Goal: Check status

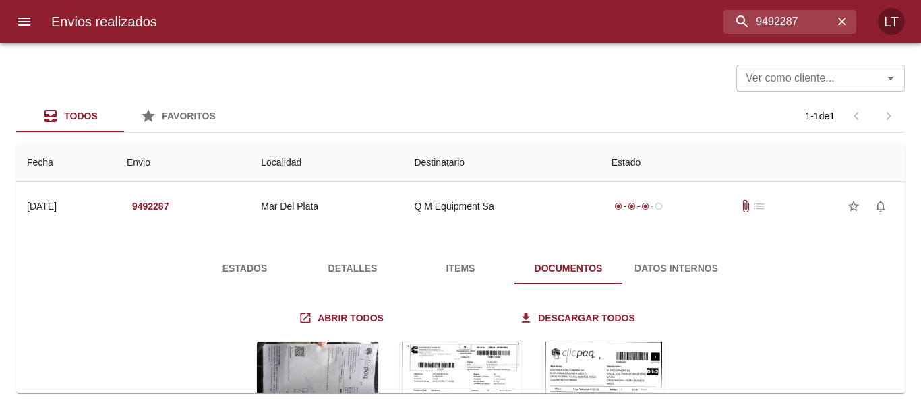
scroll to position [135, 0]
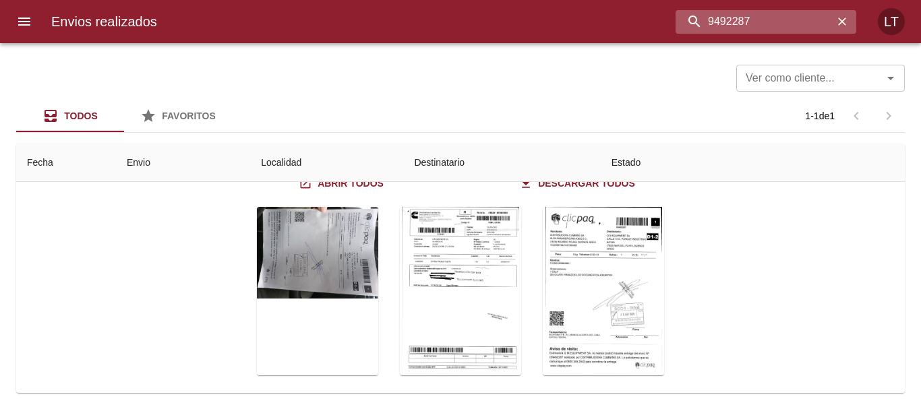
click at [773, 14] on input "9492287" at bounding box center [755, 22] width 158 height 24
type input "92404"
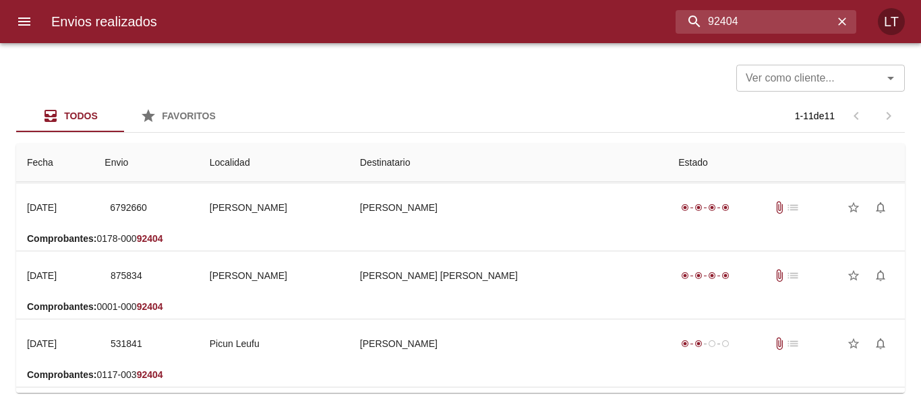
scroll to position [0, 0]
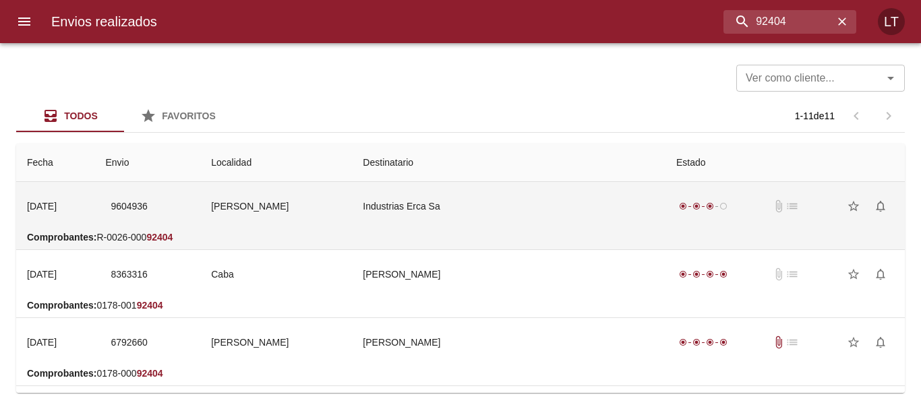
click at [554, 185] on td "Industrias Erca Sa" at bounding box center [509, 206] width 314 height 49
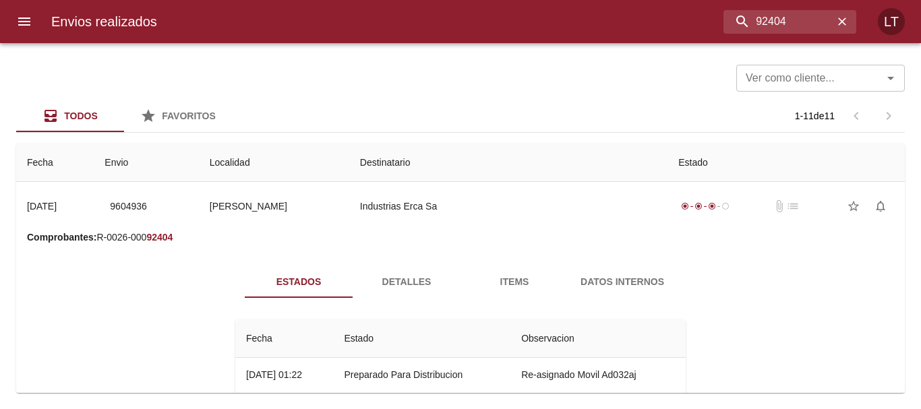
click at [405, 282] on span "Detalles" at bounding box center [407, 282] width 92 height 17
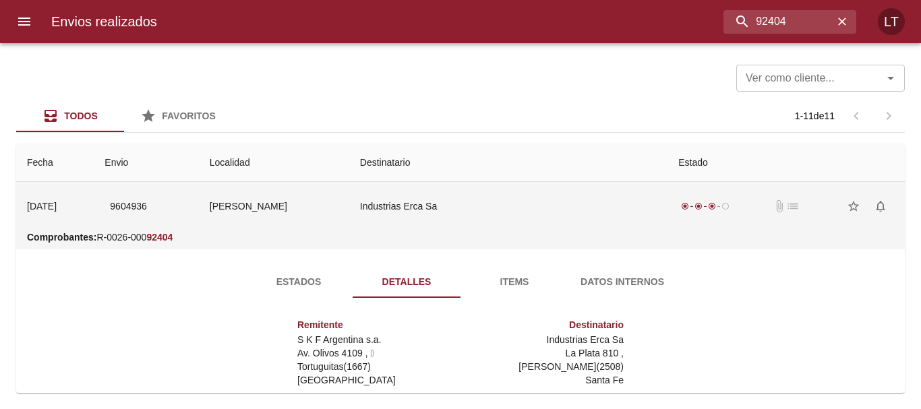
click at [581, 210] on td "Industrias Erca Sa" at bounding box center [508, 206] width 318 height 49
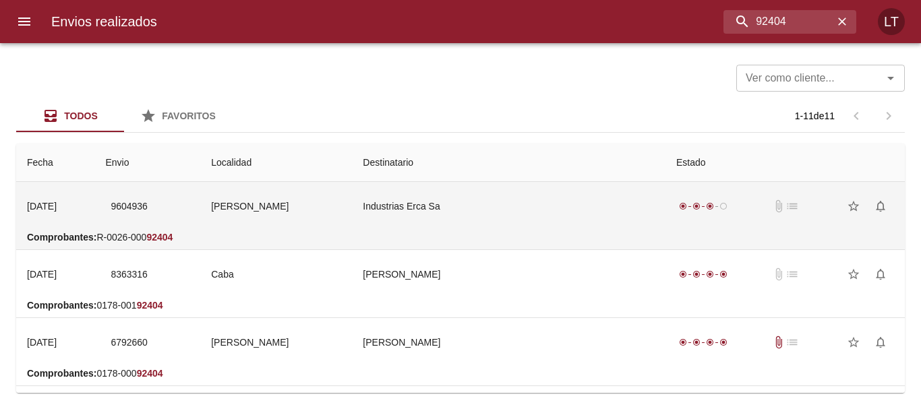
click at [545, 207] on td "Industrias Erca Sa" at bounding box center [509, 206] width 314 height 49
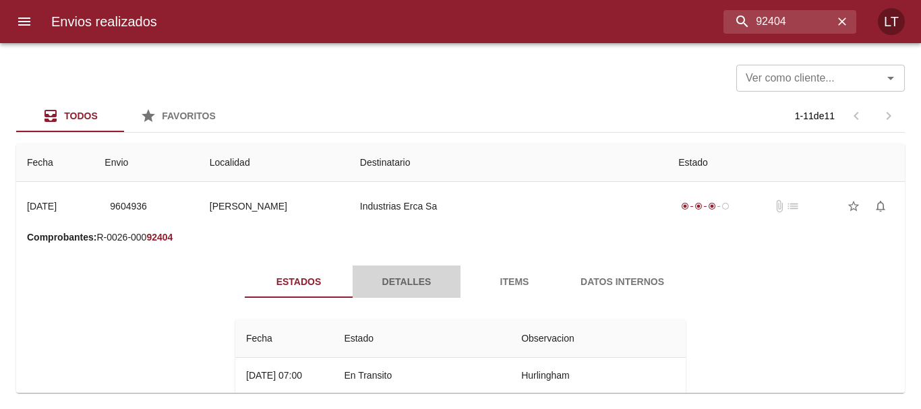
click at [400, 285] on span "Detalles" at bounding box center [407, 282] width 92 height 17
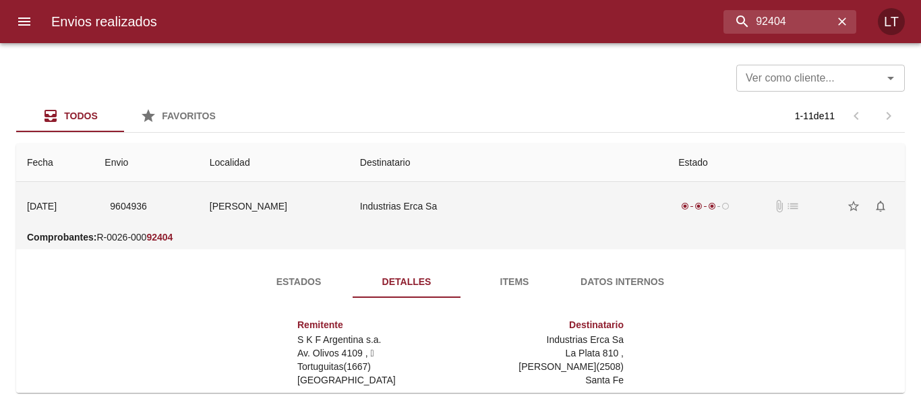
click at [198, 212] on td "9604936" at bounding box center [146, 206] width 105 height 49
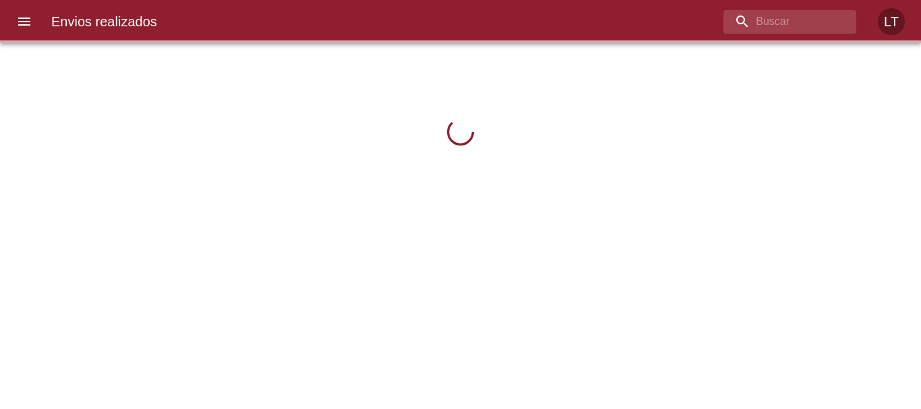
click at [800, 27] on input "buscar" at bounding box center [778, 22] width 110 height 24
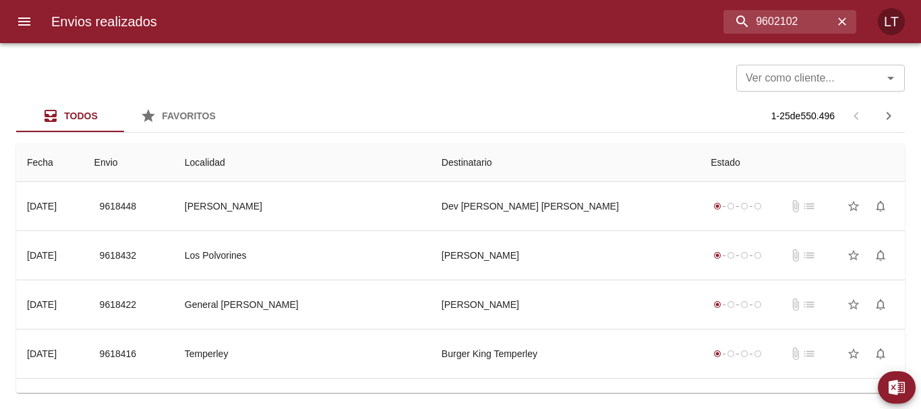
type input "9602102"
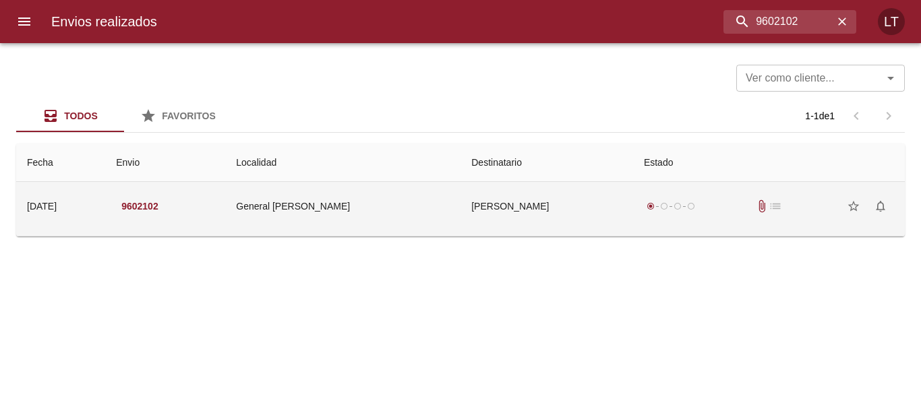
click at [752, 215] on div "radio_button_checked radio_button_unchecked radio_button_unchecked radio_button…" at bounding box center [769, 206] width 250 height 27
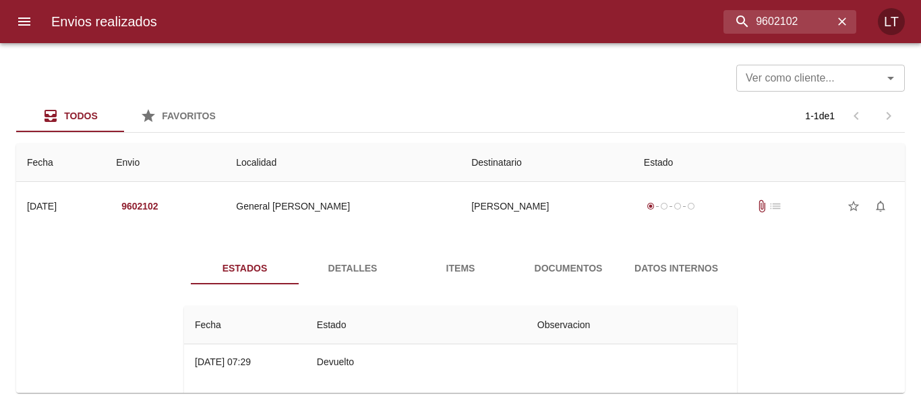
click at [544, 274] on span "Documentos" at bounding box center [569, 268] width 92 height 17
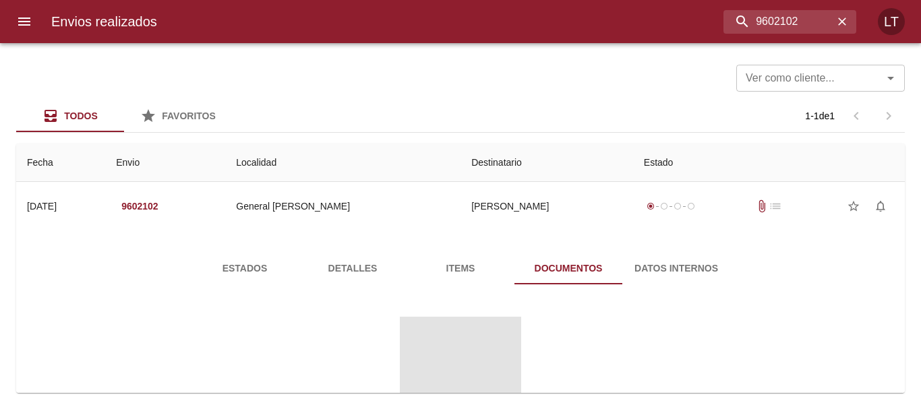
scroll to position [131, 0]
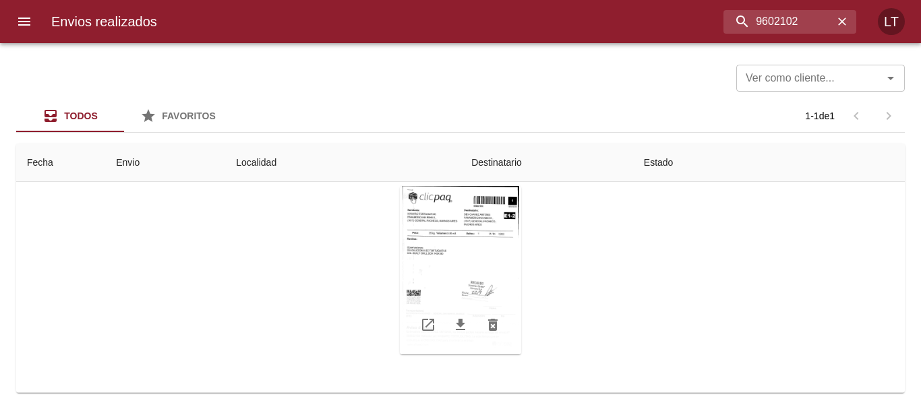
click at [446, 245] on div "Tabla de envíos del cliente" at bounding box center [460, 270] width 121 height 169
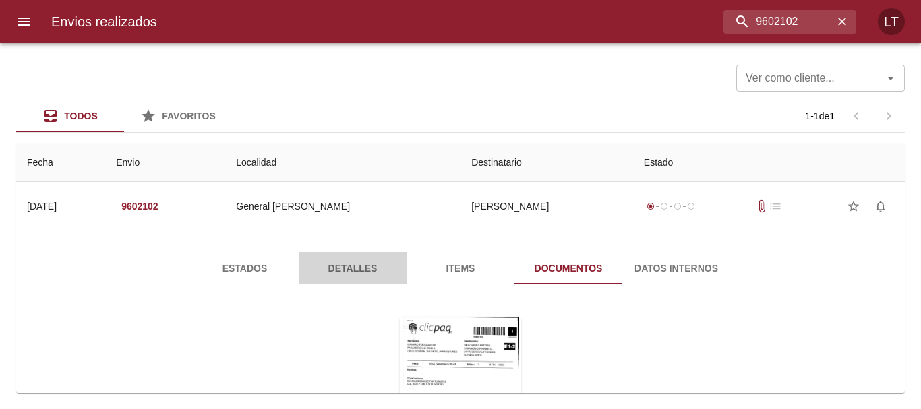
click at [364, 254] on button "Detalles" at bounding box center [353, 268] width 108 height 32
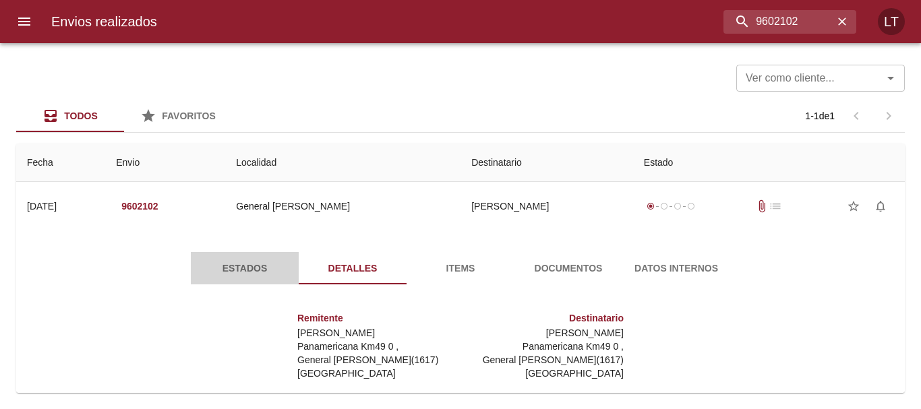
click at [210, 268] on span "Estados" at bounding box center [245, 268] width 92 height 17
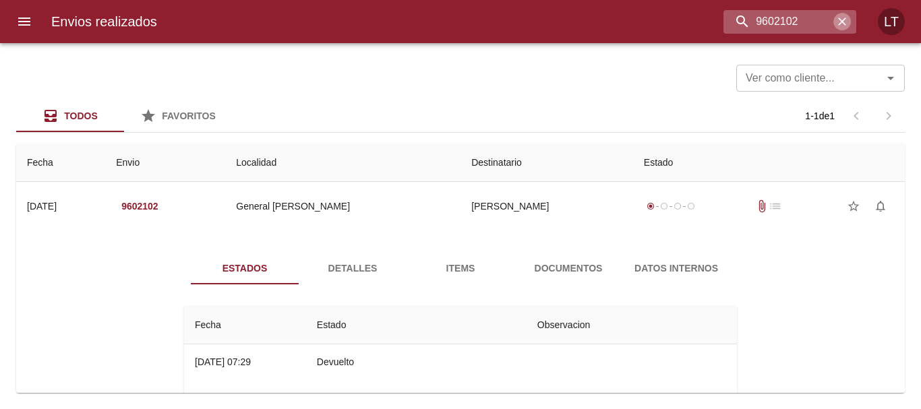
click at [846, 20] on icon "button" at bounding box center [841, 21] width 13 height 13
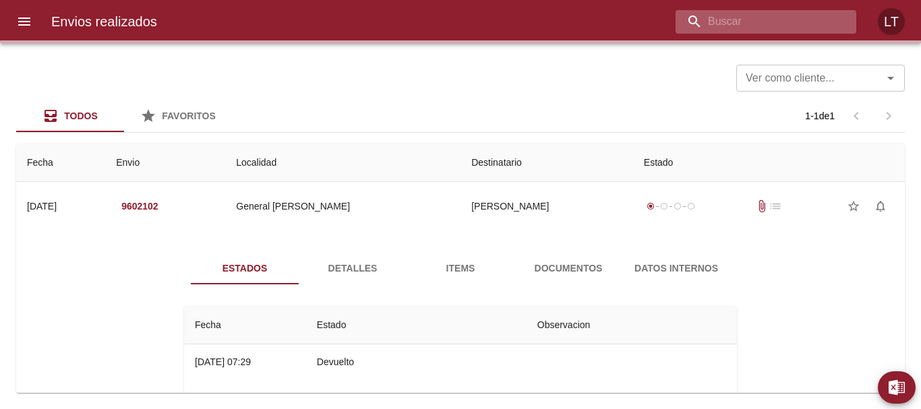
click at [772, 12] on input "buscar" at bounding box center [755, 22] width 158 height 24
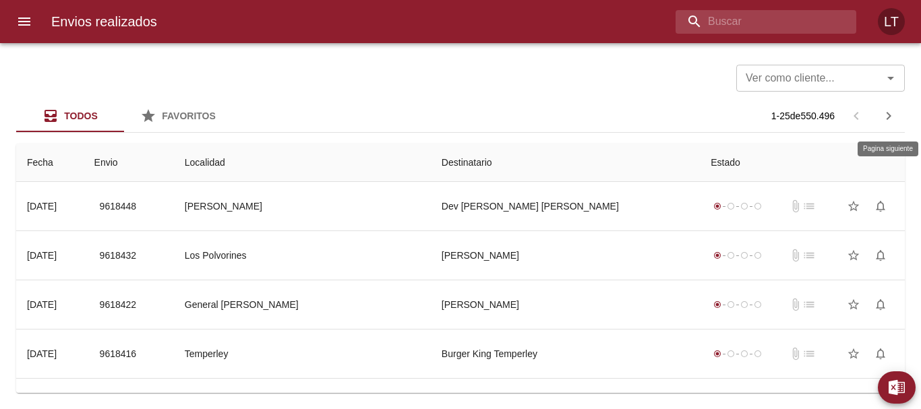
type input "9"
type input "9595839"
